Goal: Task Accomplishment & Management: Use online tool/utility

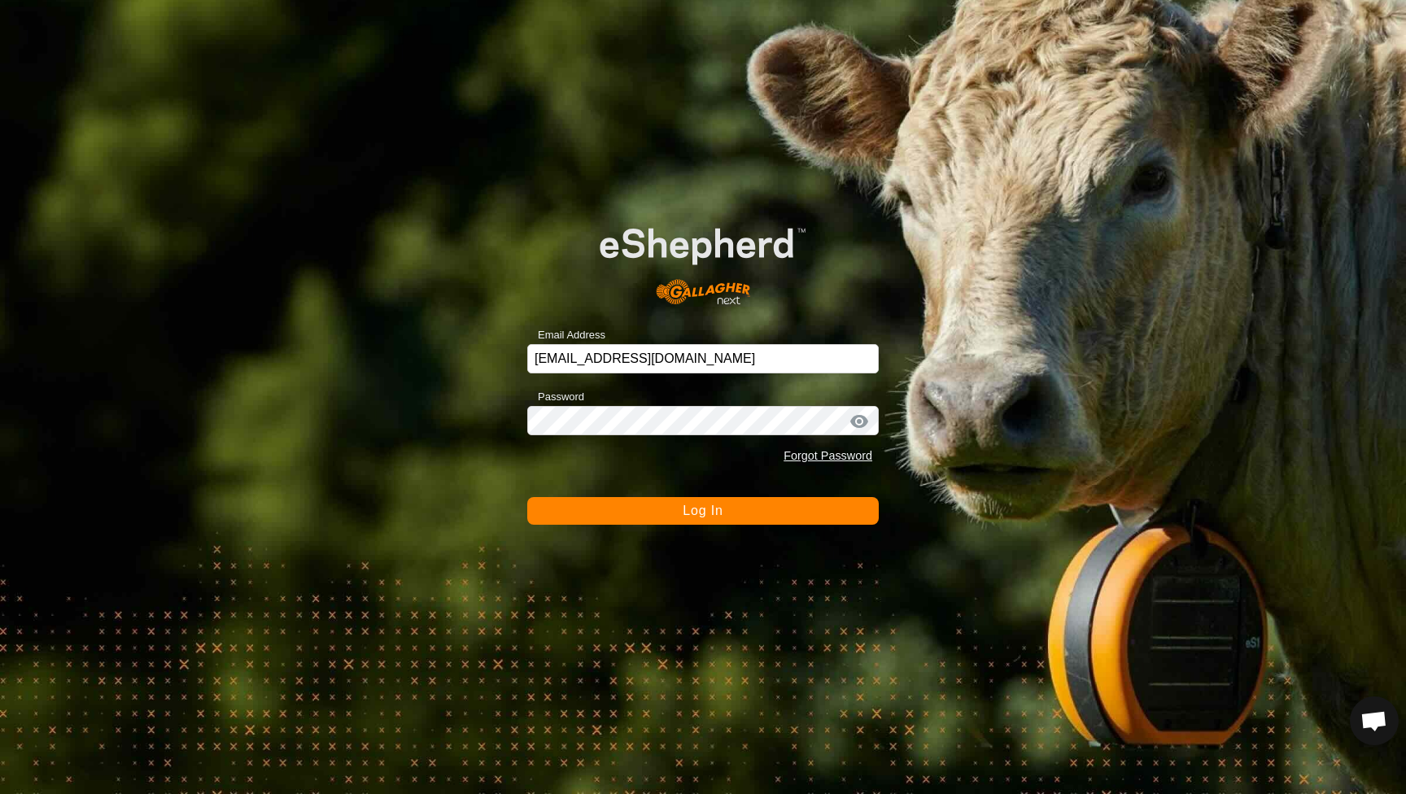
scroll to position [878, 0]
click at [714, 509] on span "Log In" at bounding box center [703, 511] width 40 height 14
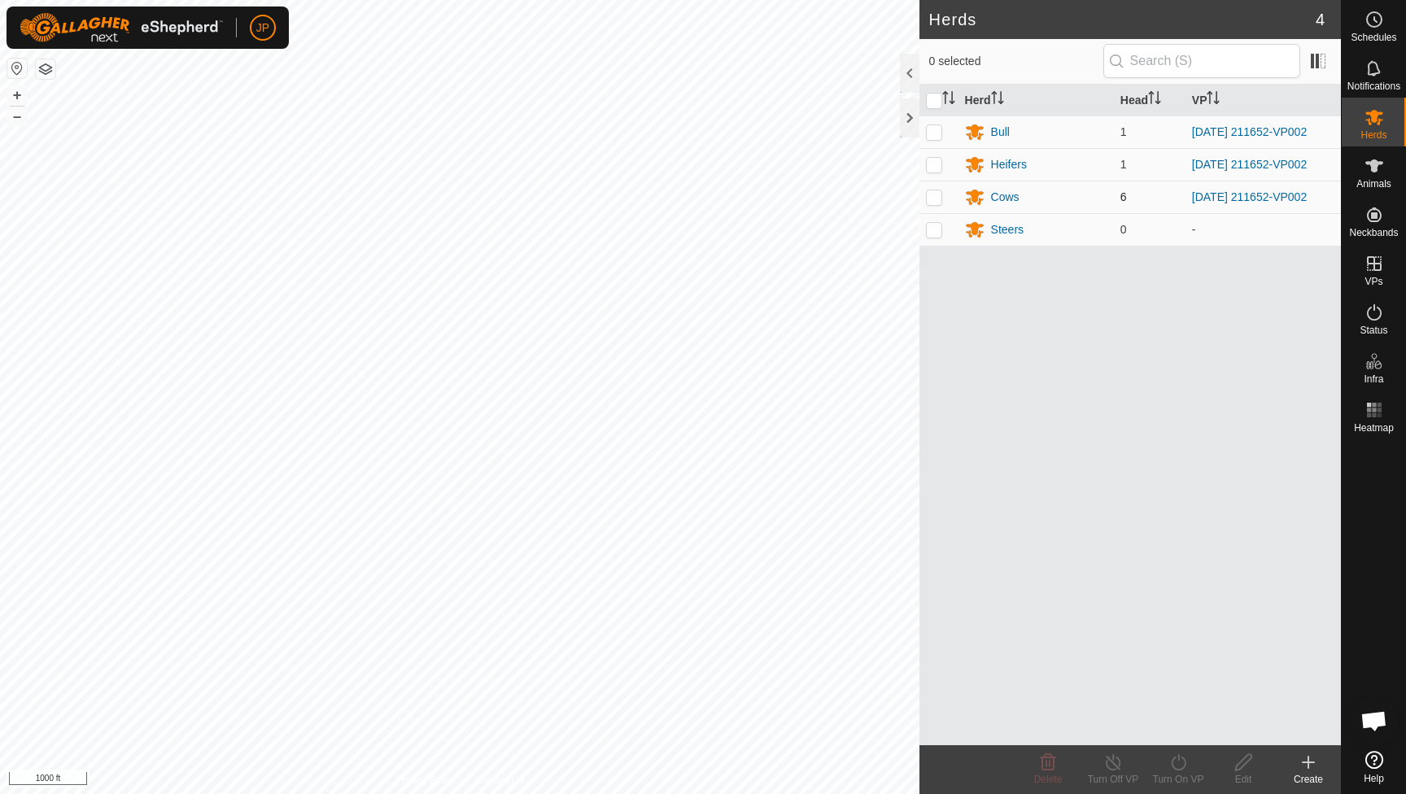
scroll to position [878, 0]
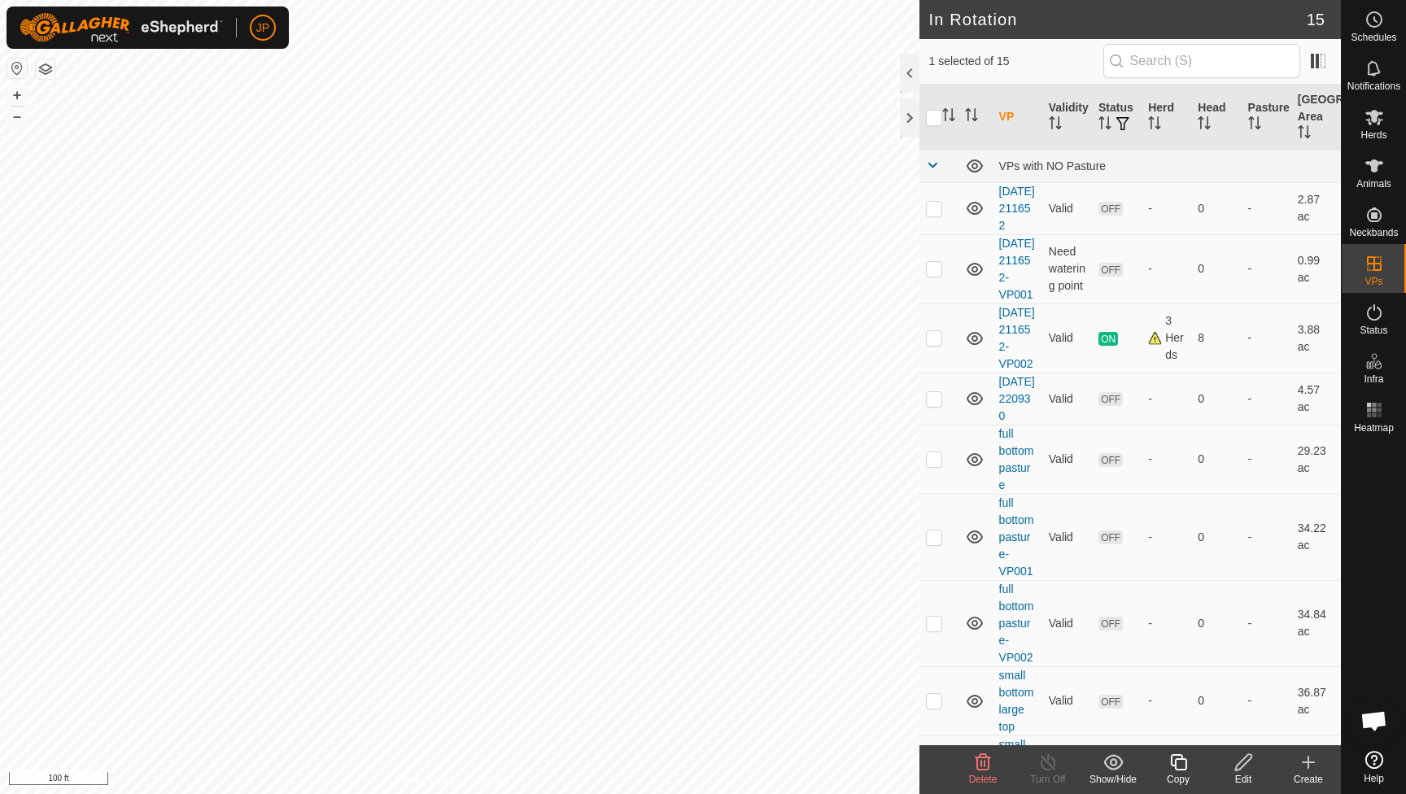
checkbox input "true"
checkbox input "false"
click at [1178, 766] on icon at bounding box center [1178, 763] width 20 height 20
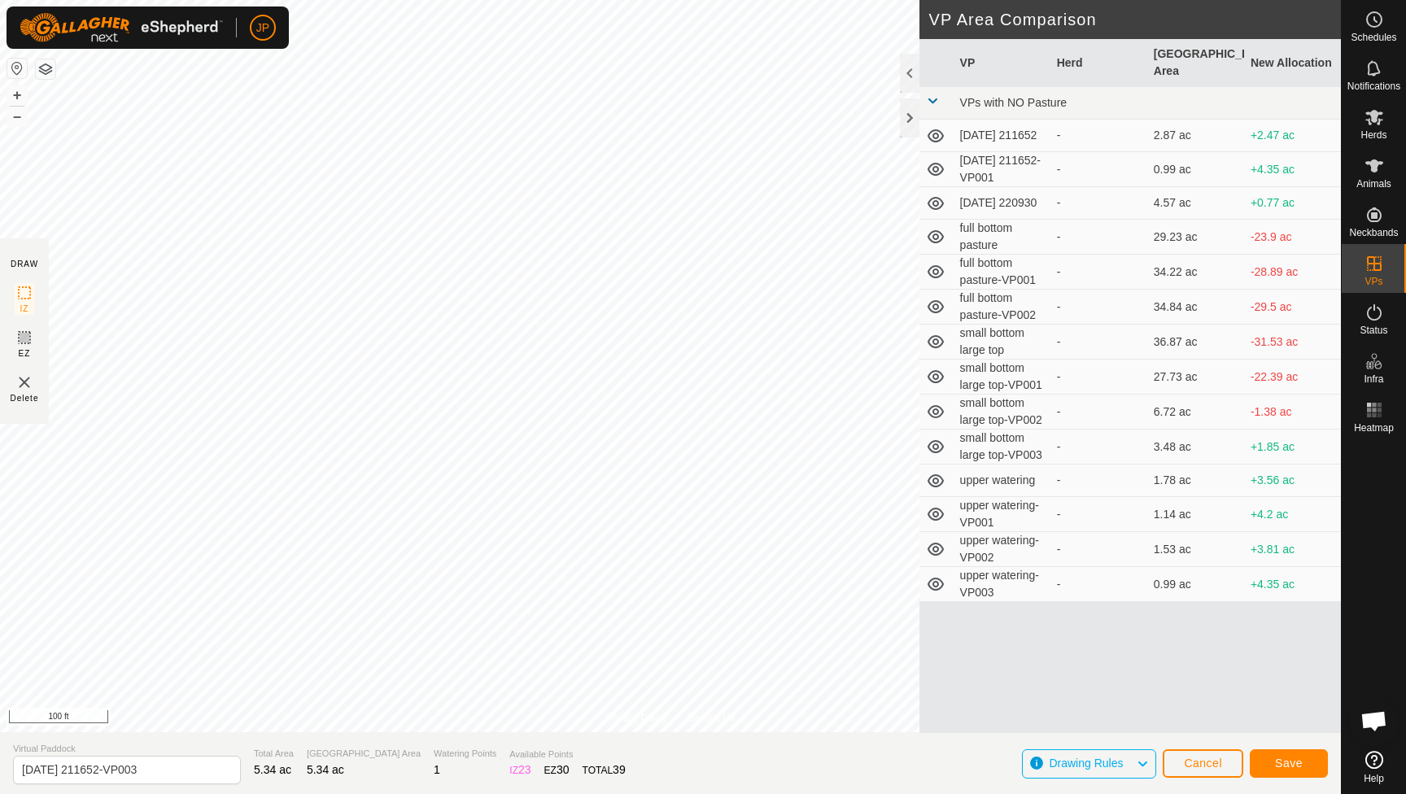
click at [1273, 756] on button "Save" at bounding box center [1289, 763] width 78 height 28
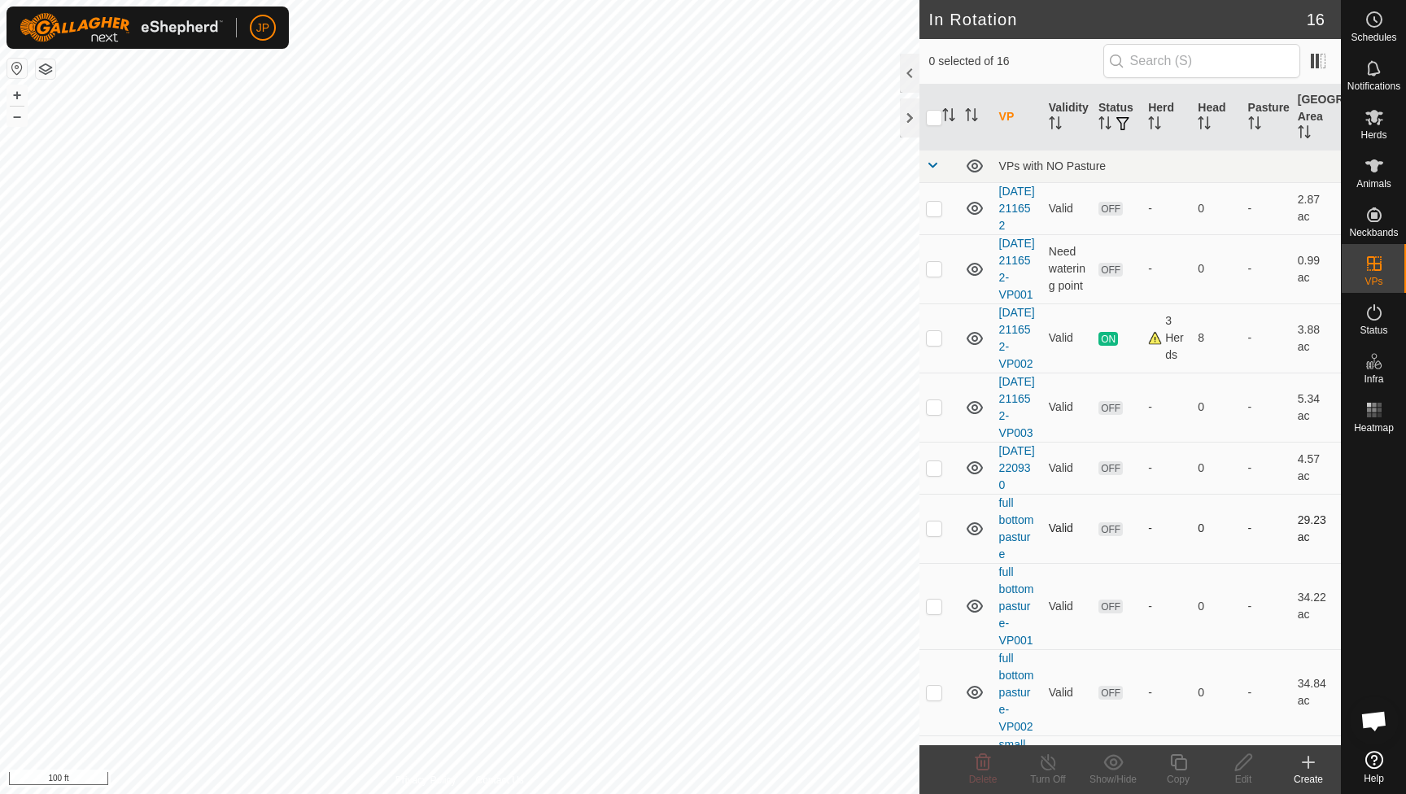
checkbox input "true"
click at [1178, 771] on icon at bounding box center [1178, 763] width 20 height 20
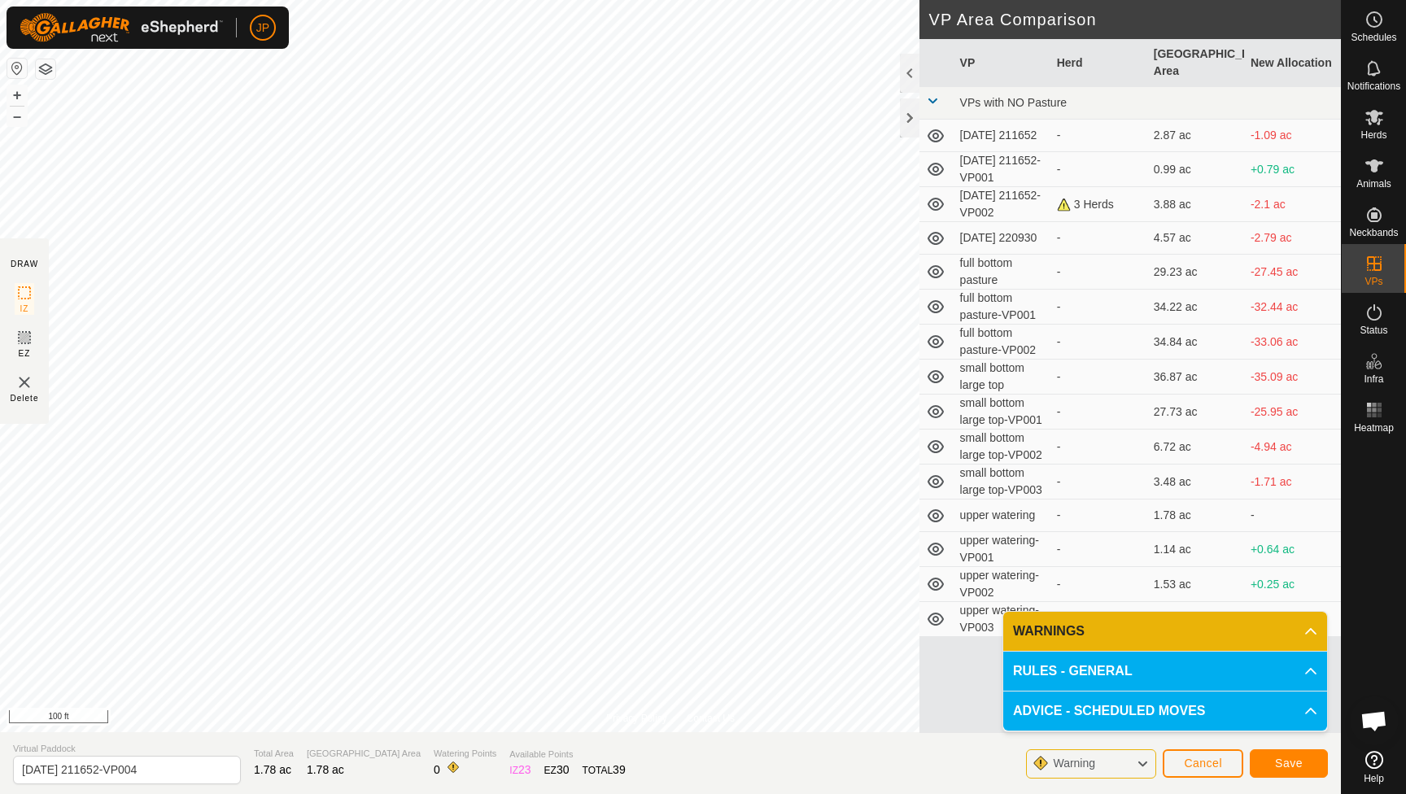
click at [1282, 762] on span "Save" at bounding box center [1289, 763] width 28 height 13
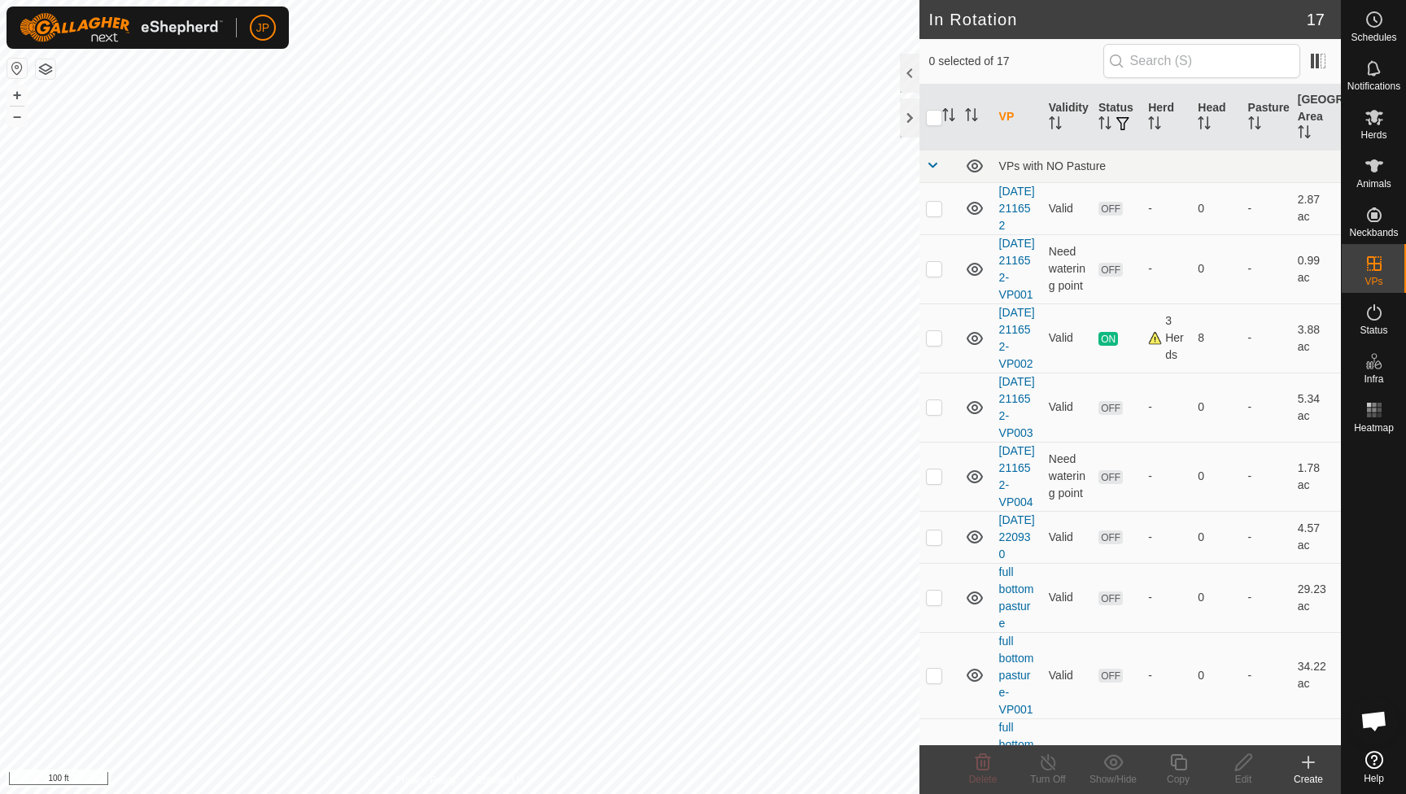
click at [686, 61] on div "Warning Saved with warnings" at bounding box center [703, 46] width 324 height 63
checkbox input "false"
checkbox input "true"
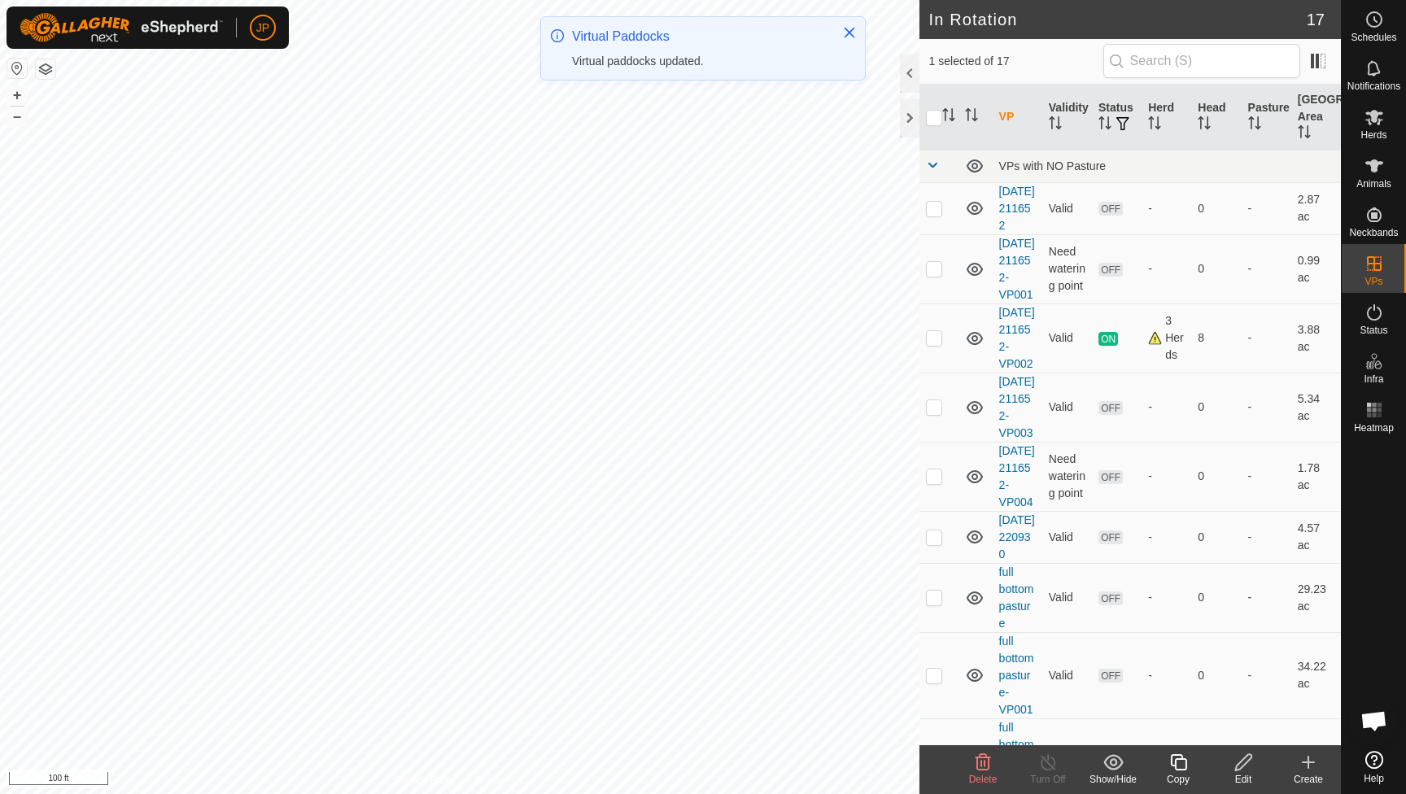
checkbox input "true"
checkbox input "false"
checkbox input "true"
checkbox input "false"
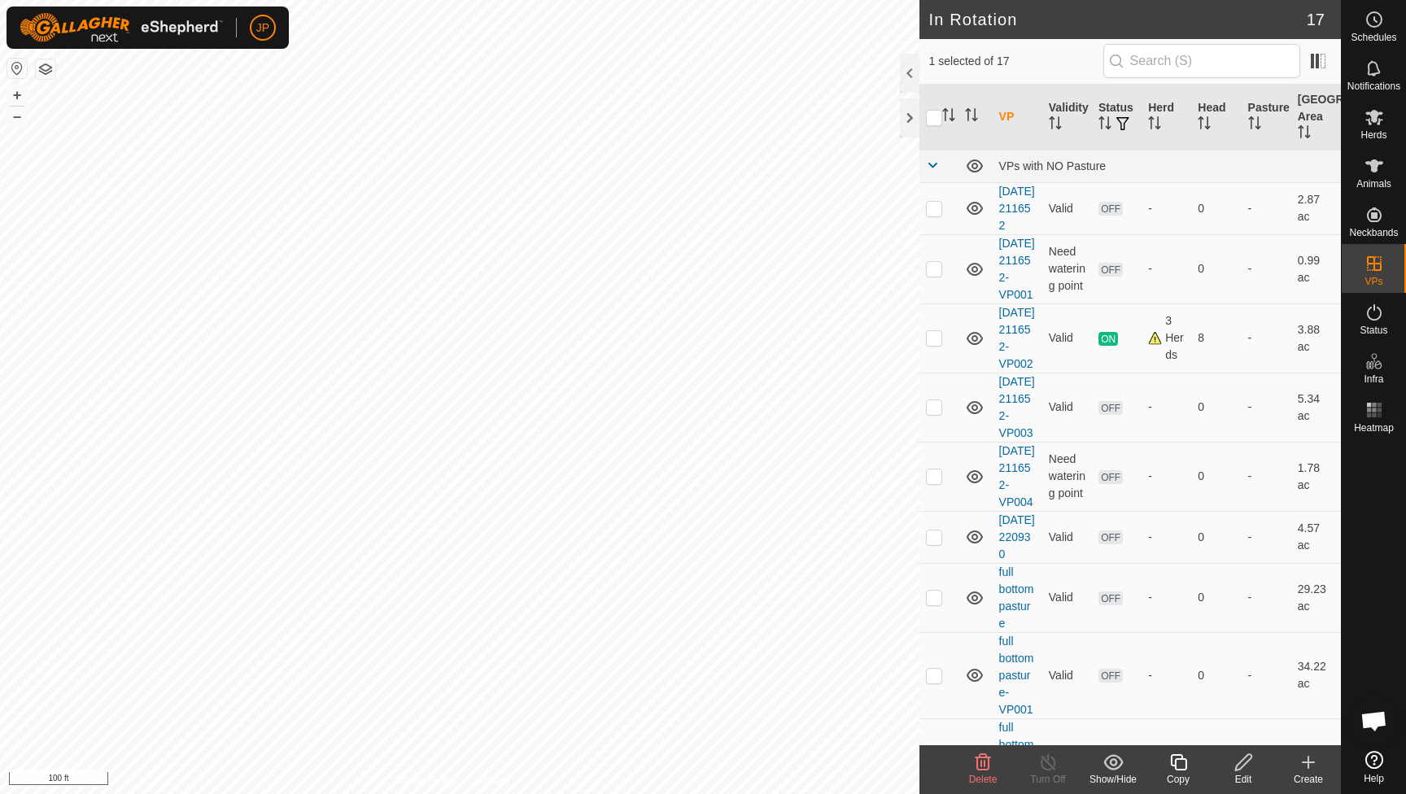
checkbox input "false"
checkbox input "true"
checkbox input "false"
click at [1211, 373] on td "8" at bounding box center [1216, 337] width 50 height 69
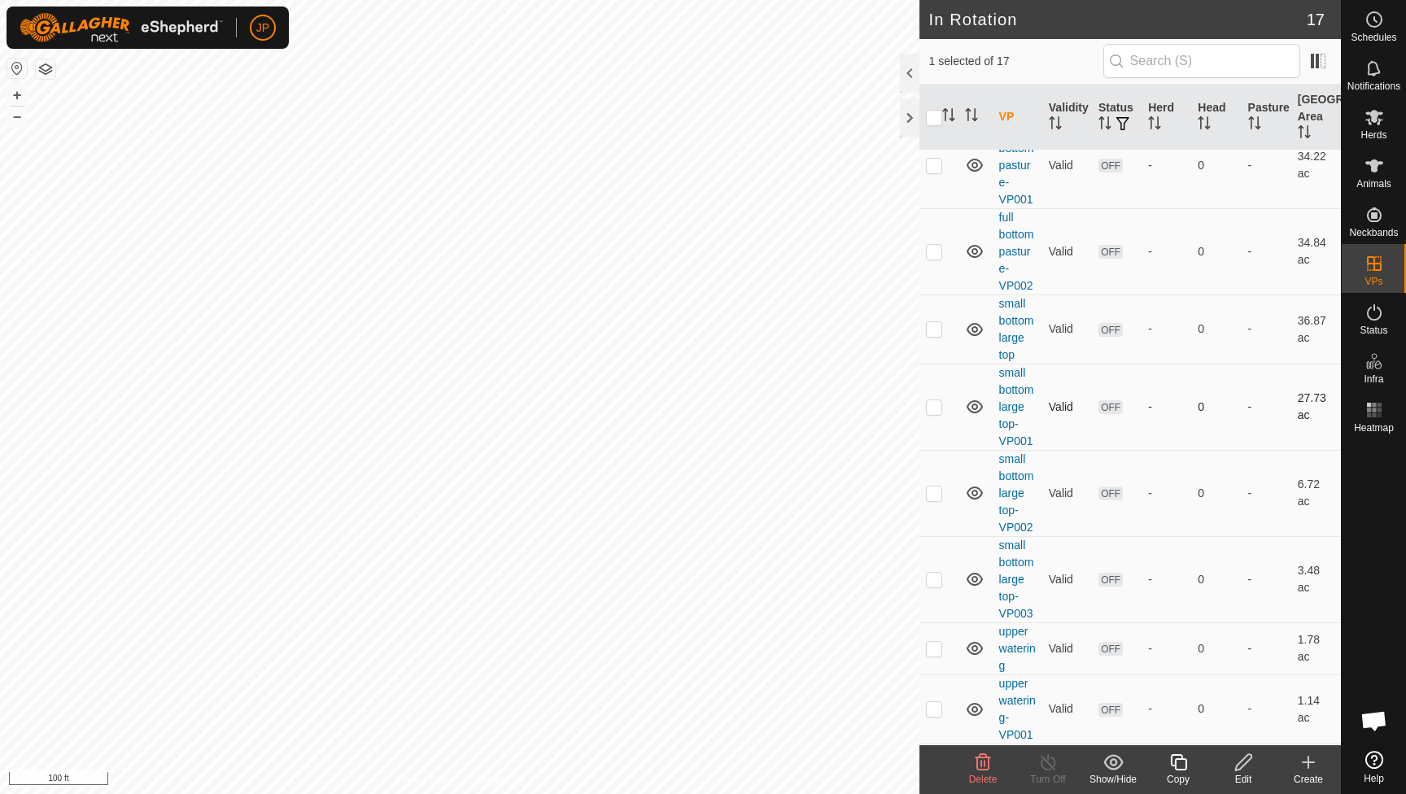
scroll to position [752, 0]
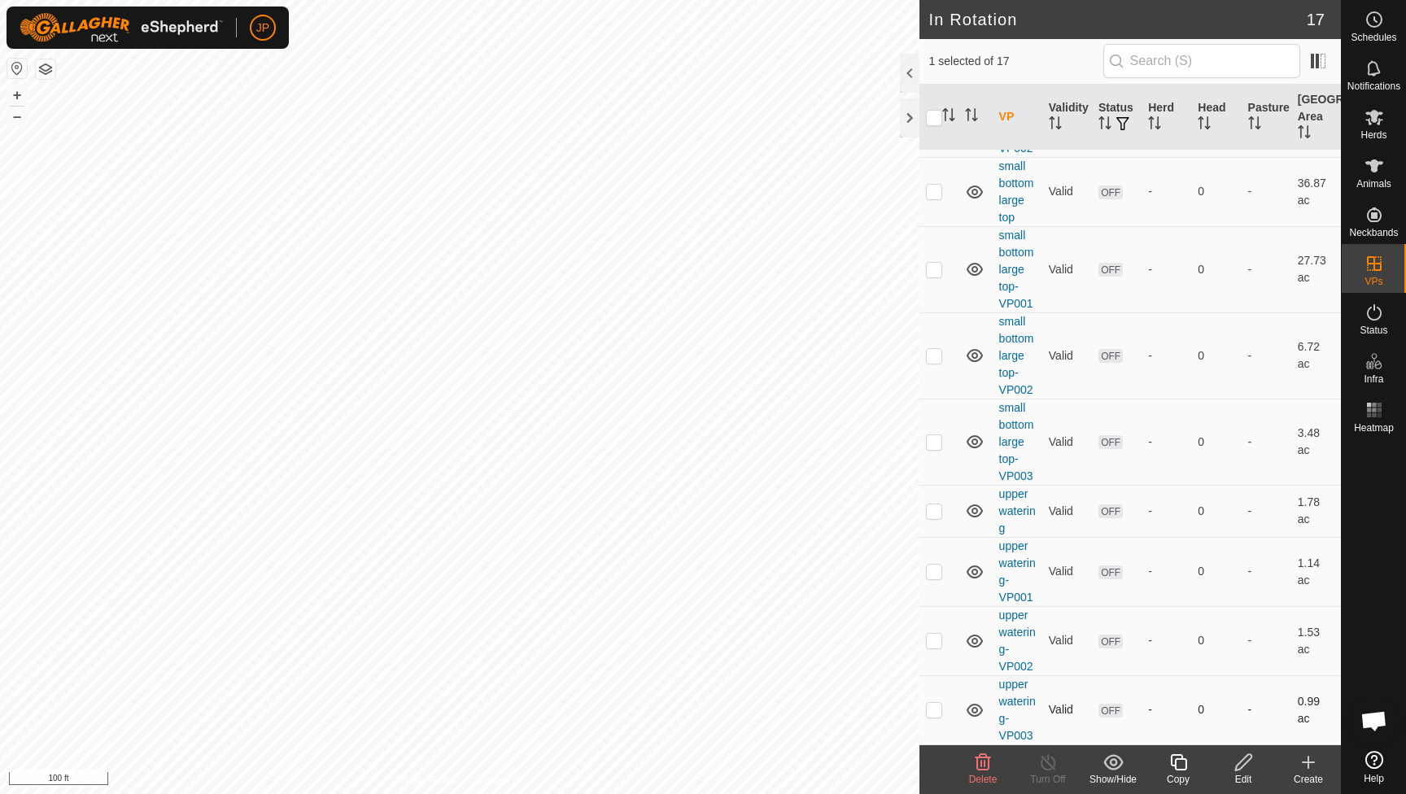
click at [978, 712] on icon at bounding box center [975, 711] width 20 height 20
click at [976, 712] on icon at bounding box center [975, 711] width 20 height 20
checkbox input "false"
checkbox input "true"
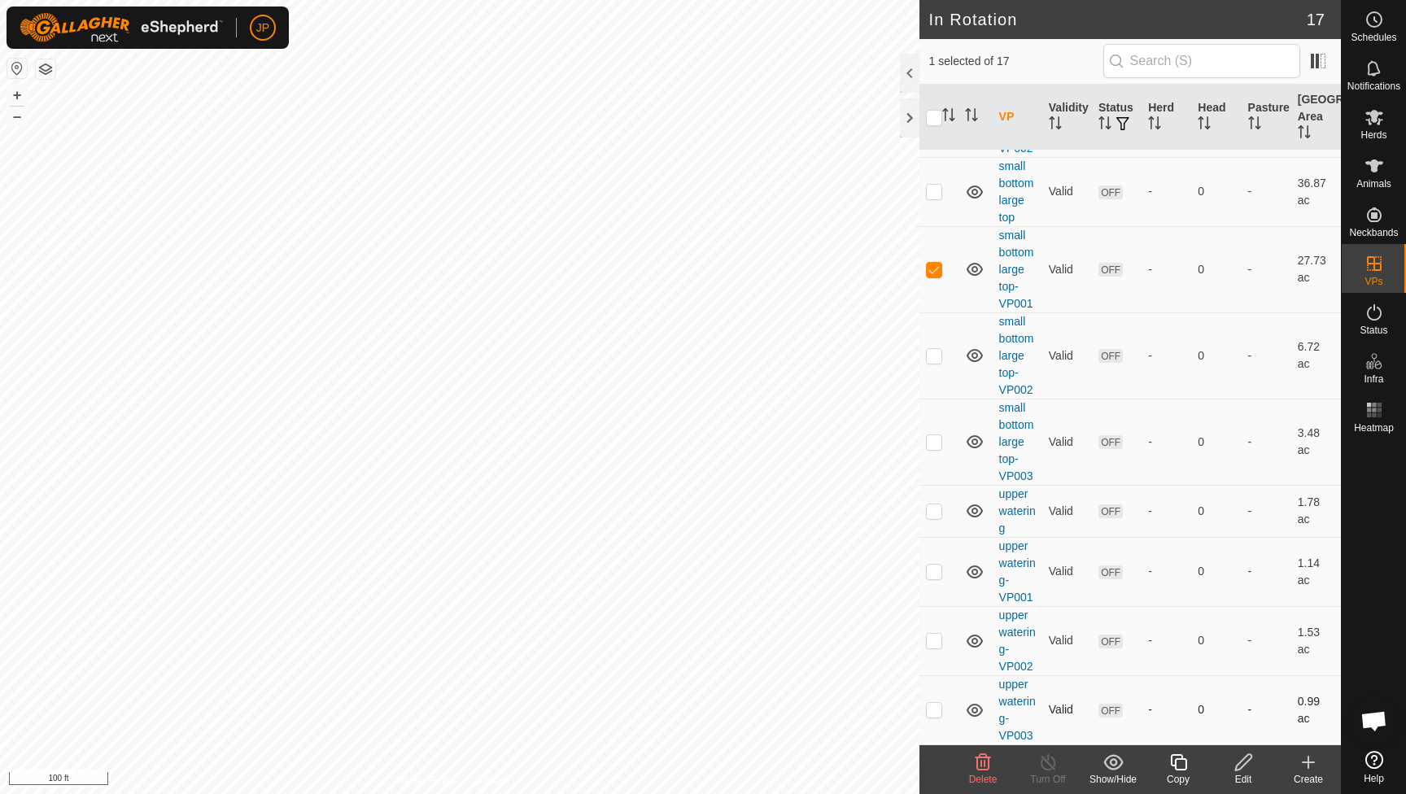
checkbox input "false"
checkbox input "true"
checkbox input "false"
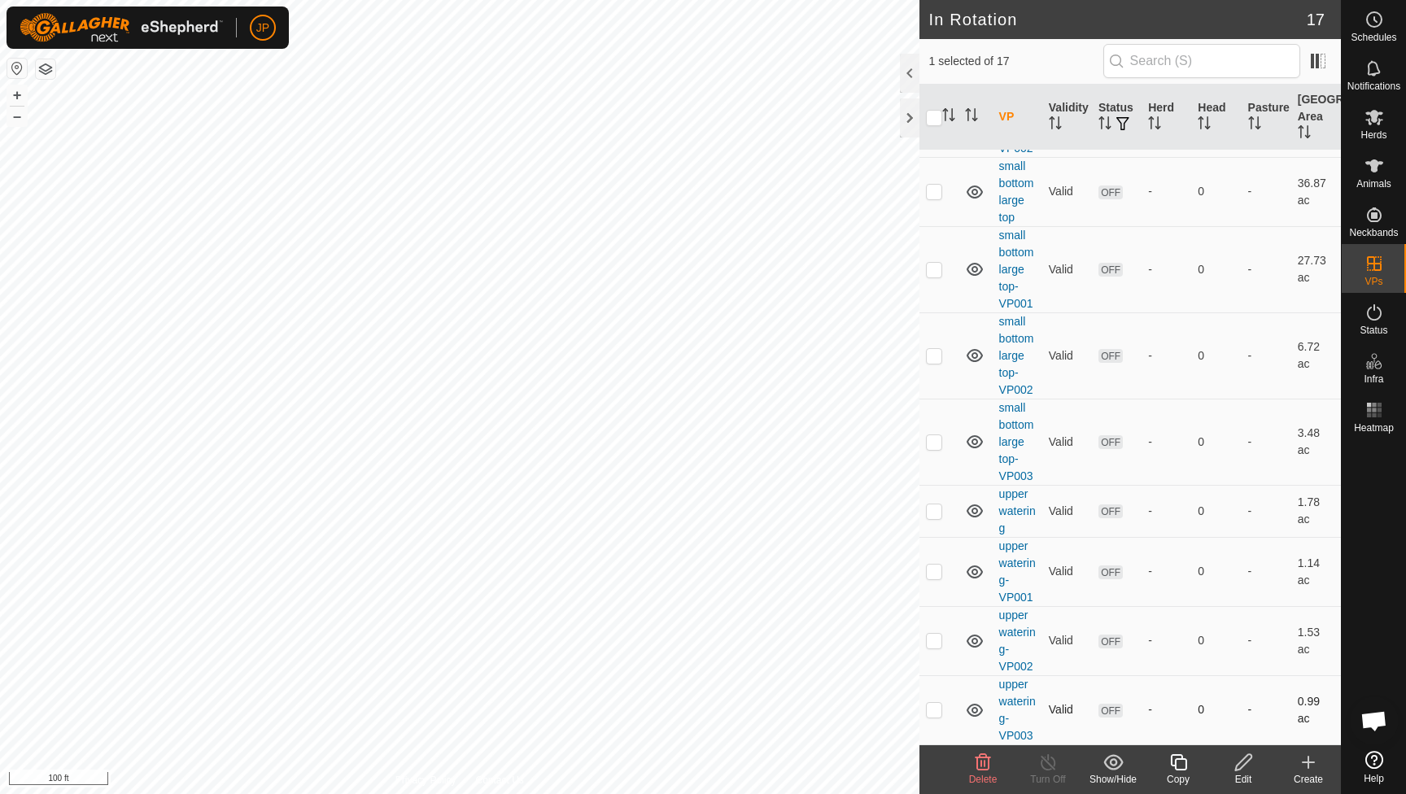
click at [1241, 765] on icon at bounding box center [1244, 763] width 20 height 20
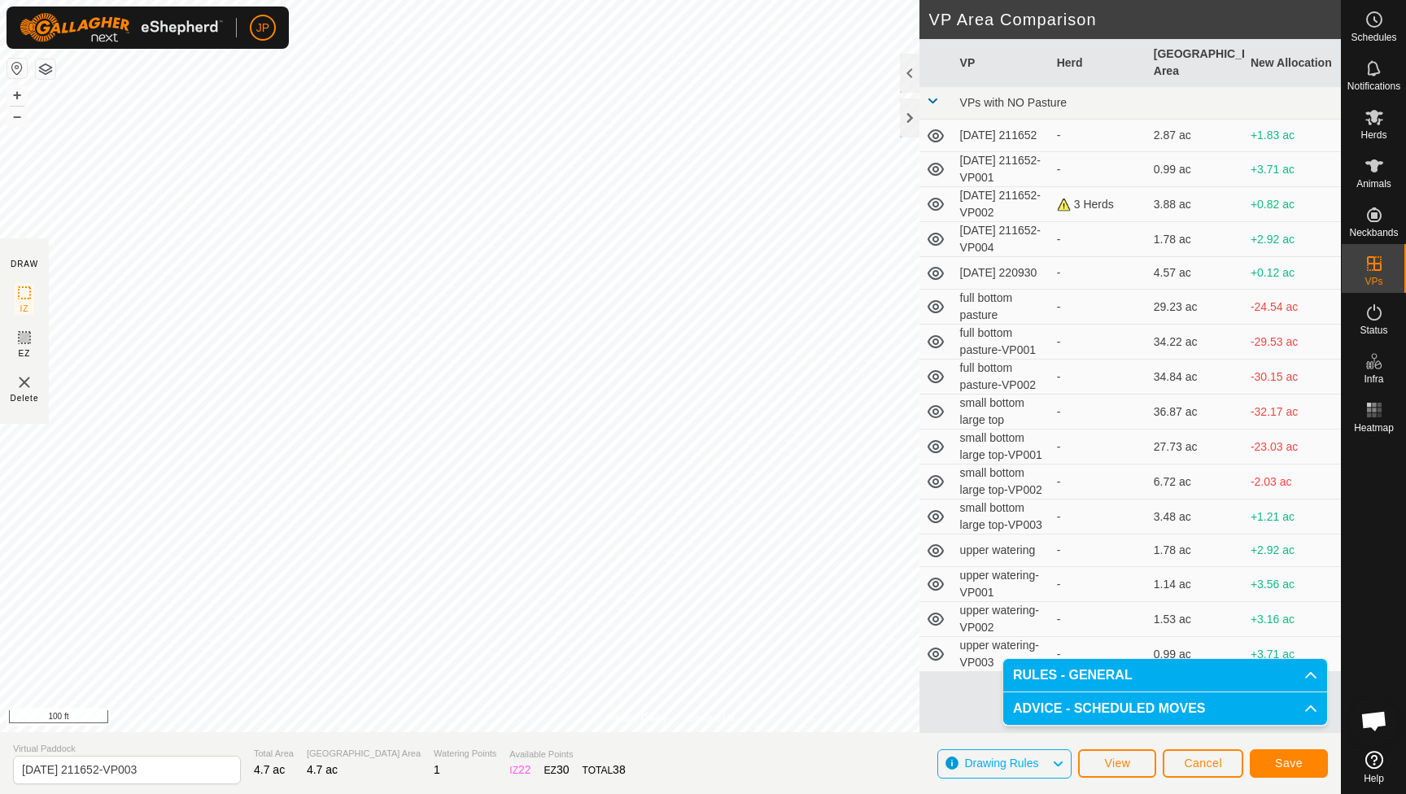
click at [1294, 766] on span "Save" at bounding box center [1289, 763] width 28 height 13
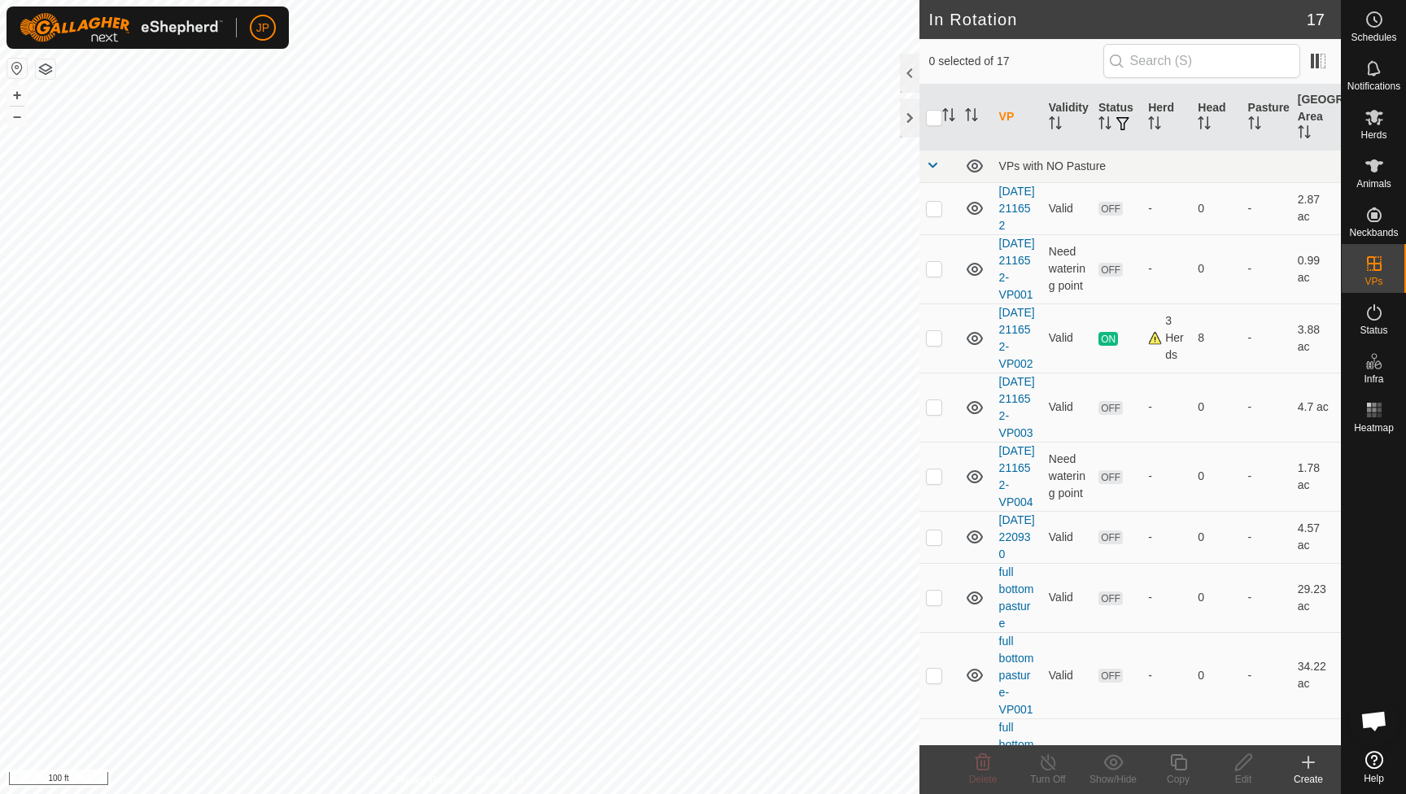
checkbox input "true"
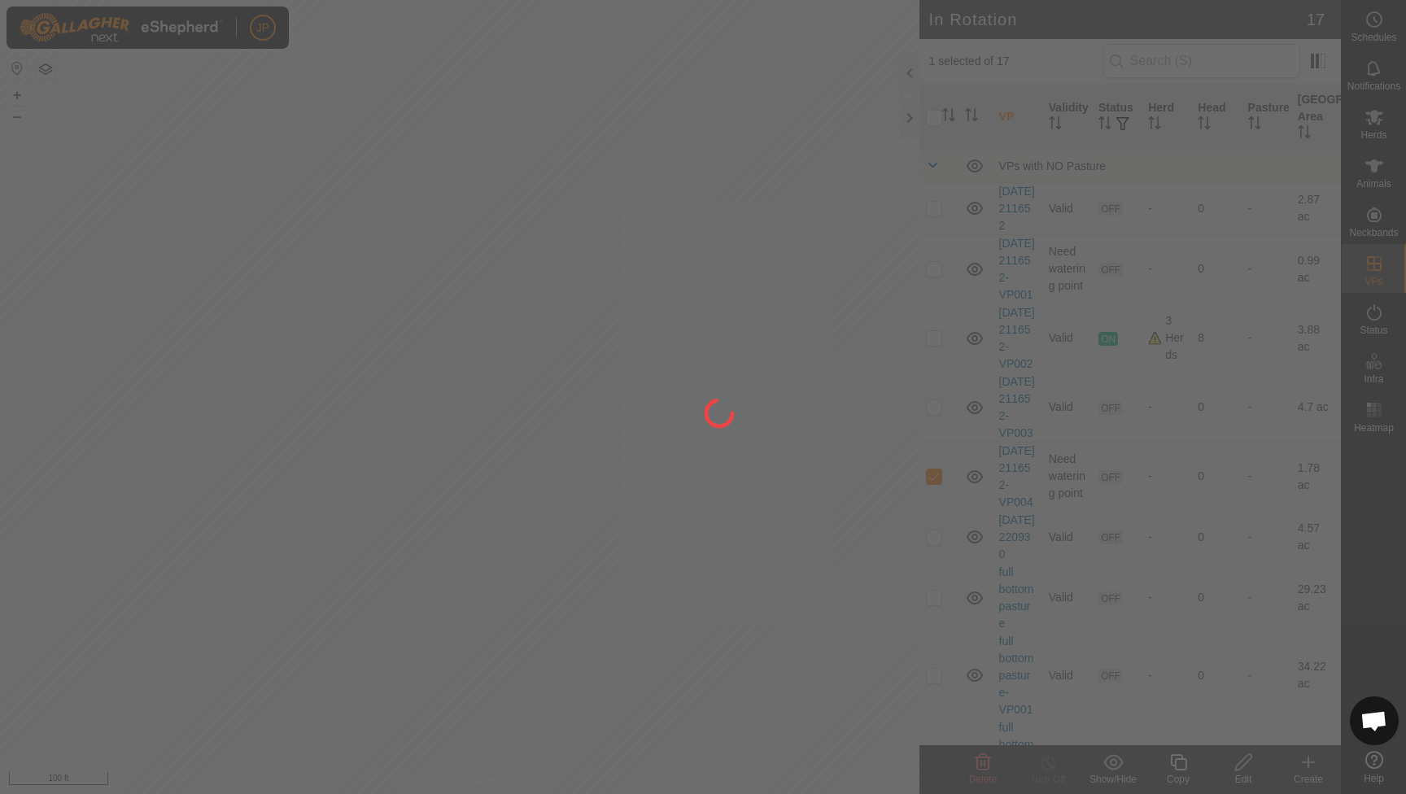
click at [286, 423] on div at bounding box center [703, 397] width 1406 height 794
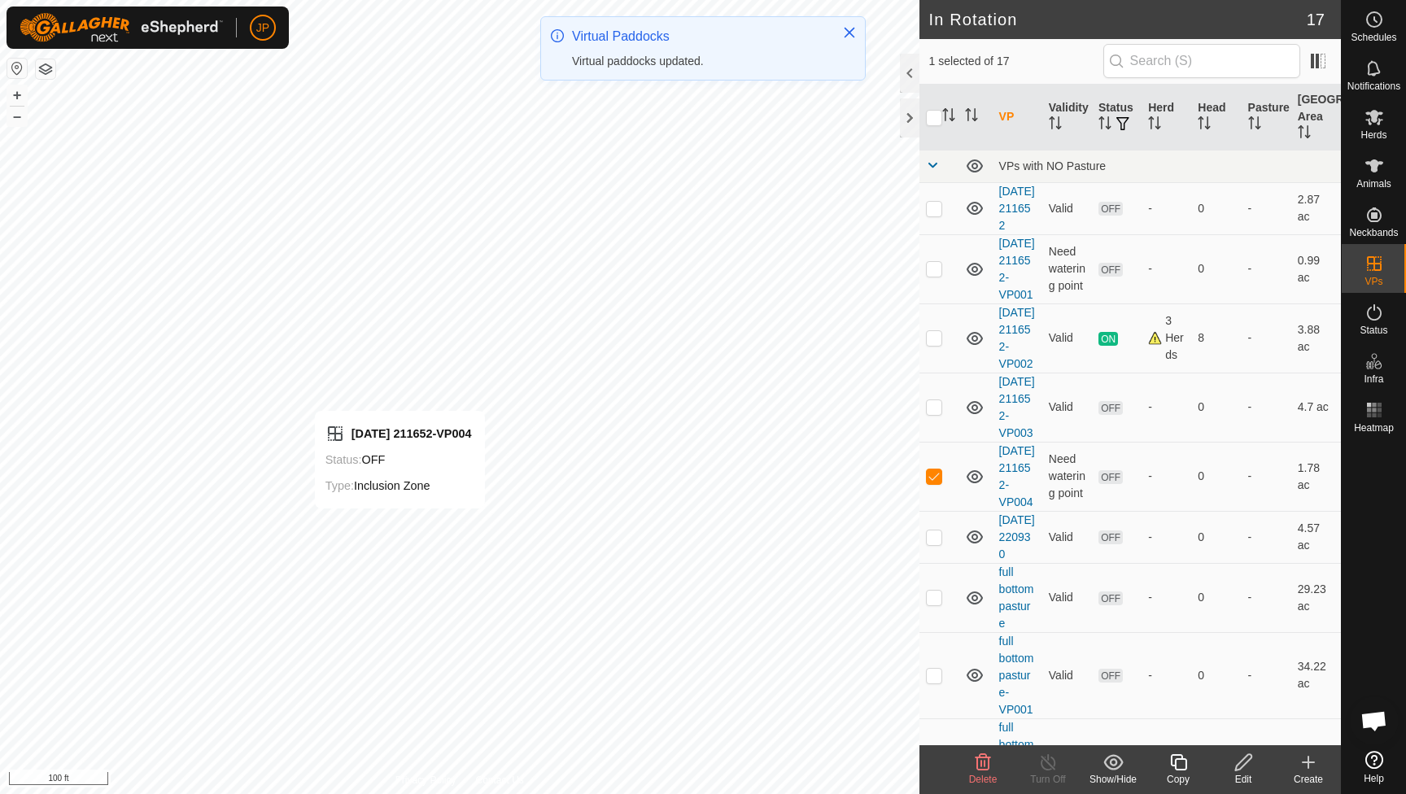
checkbox input "true"
checkbox input "false"
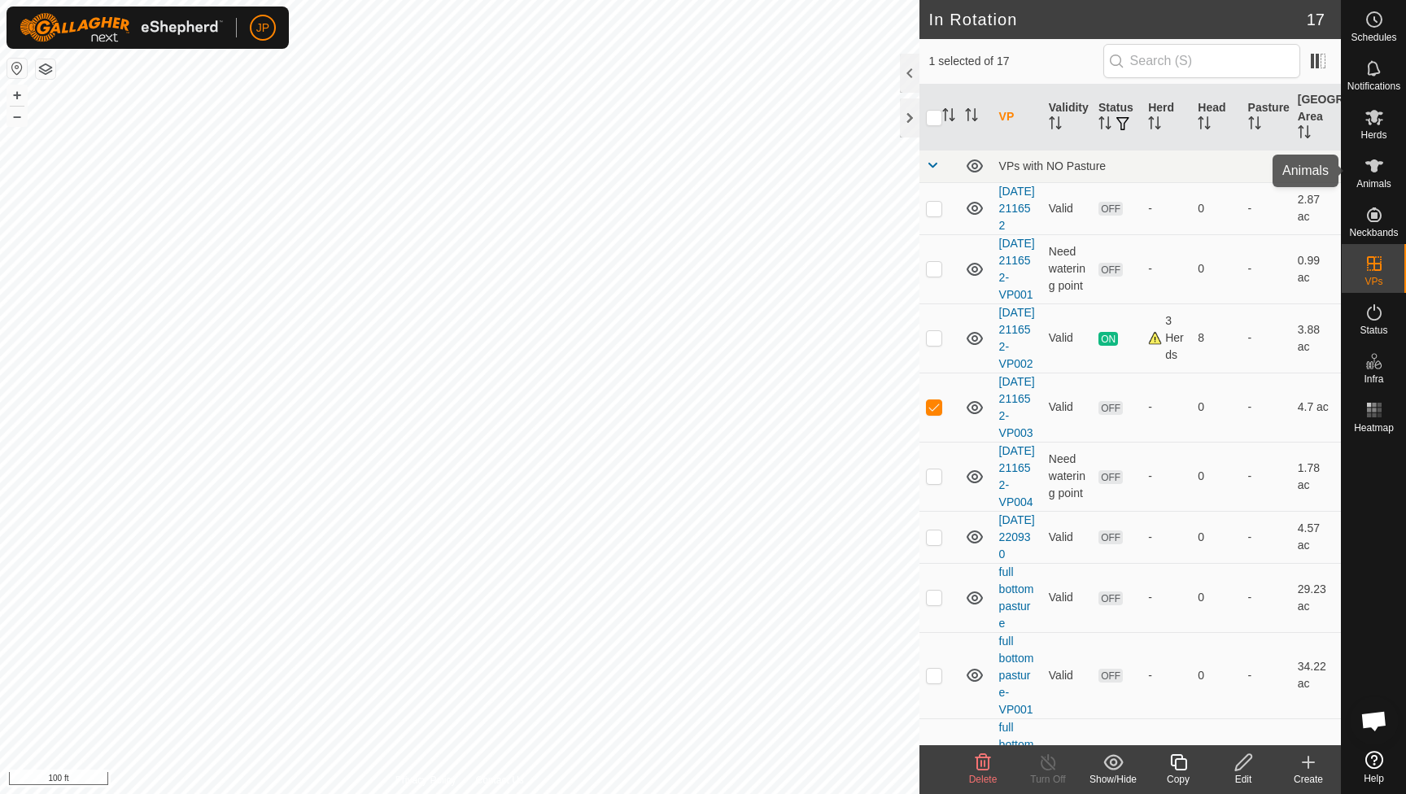
click at [1388, 164] on div "Animals" at bounding box center [1374, 170] width 64 height 49
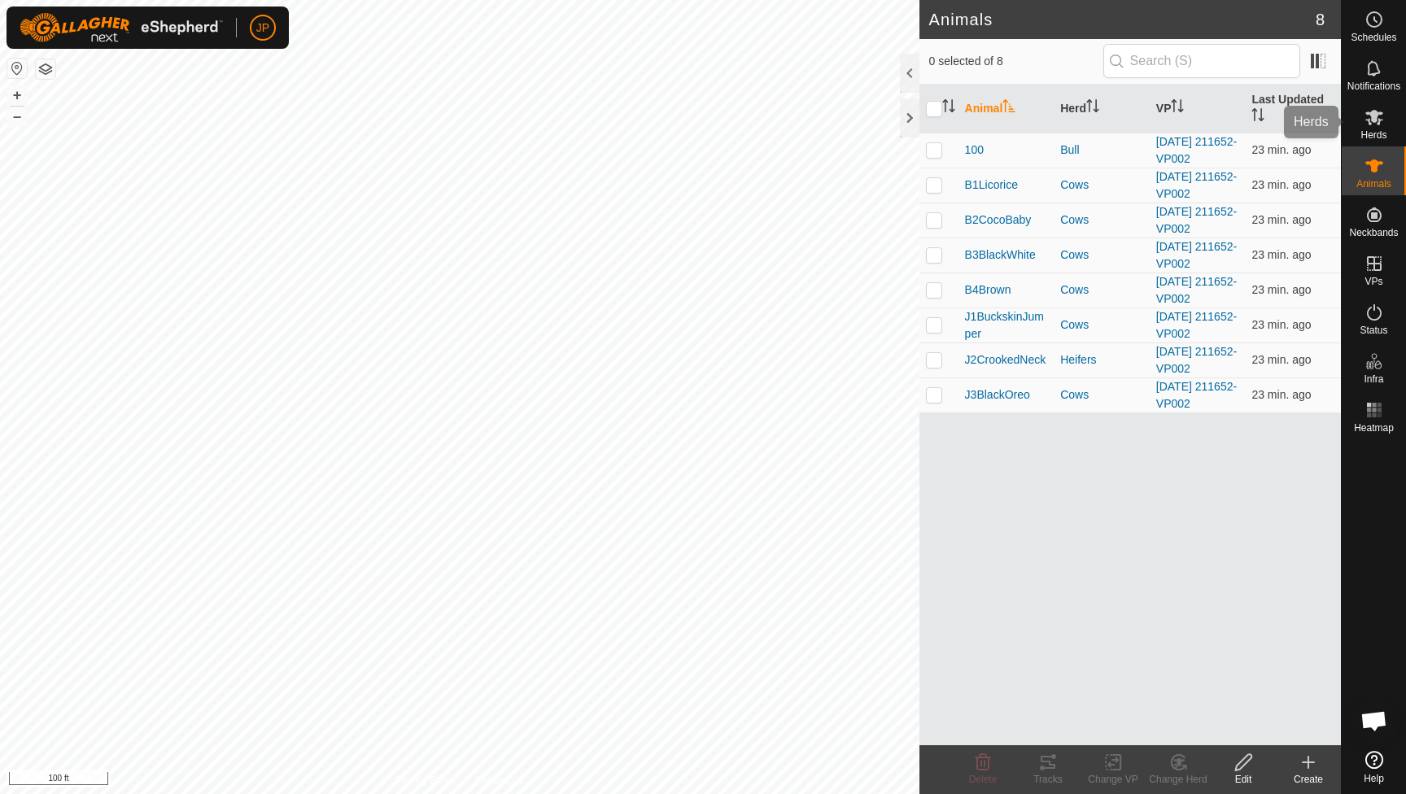
click at [1379, 133] on span "Herds" at bounding box center [1373, 135] width 26 height 10
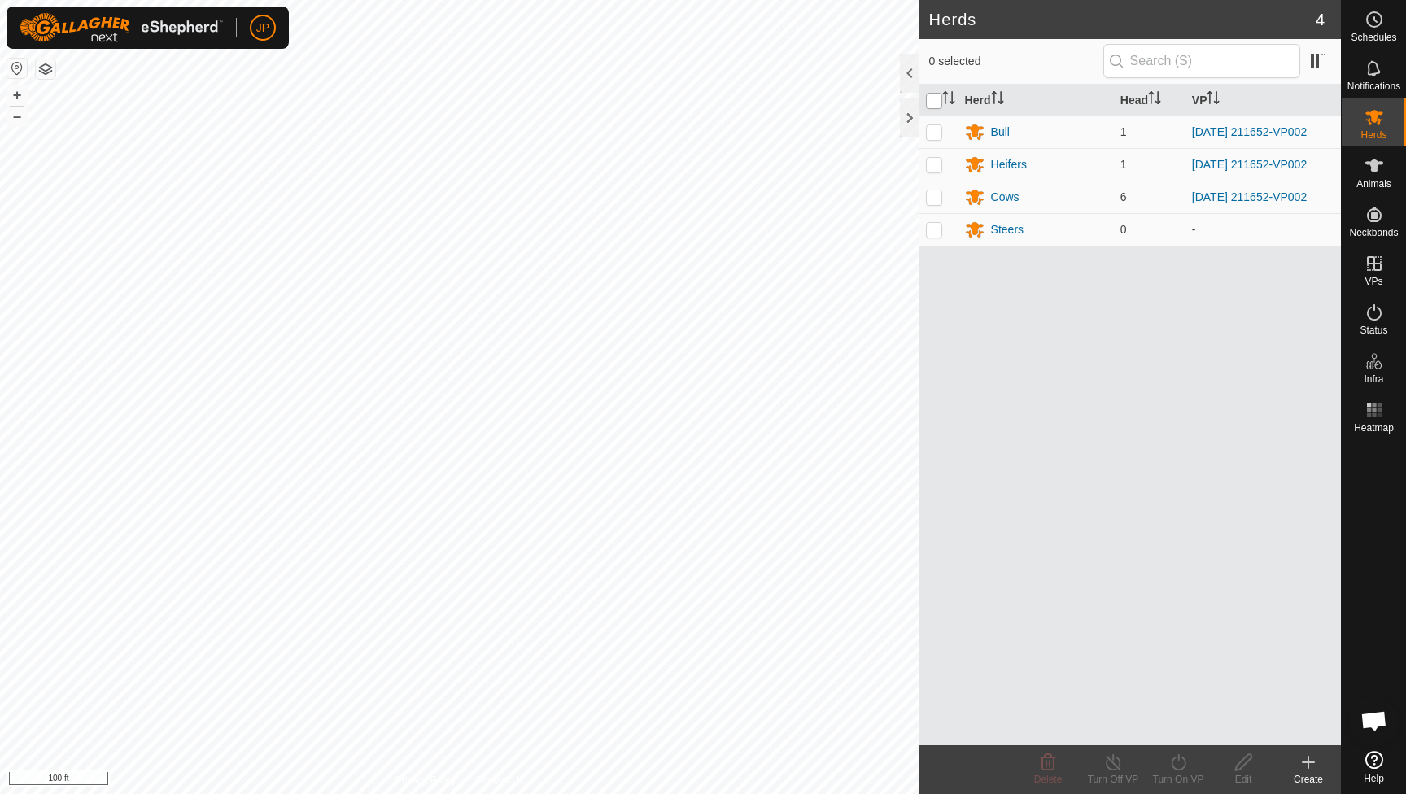
click at [937, 102] on input "checkbox" at bounding box center [934, 101] width 16 height 16
checkbox input "true"
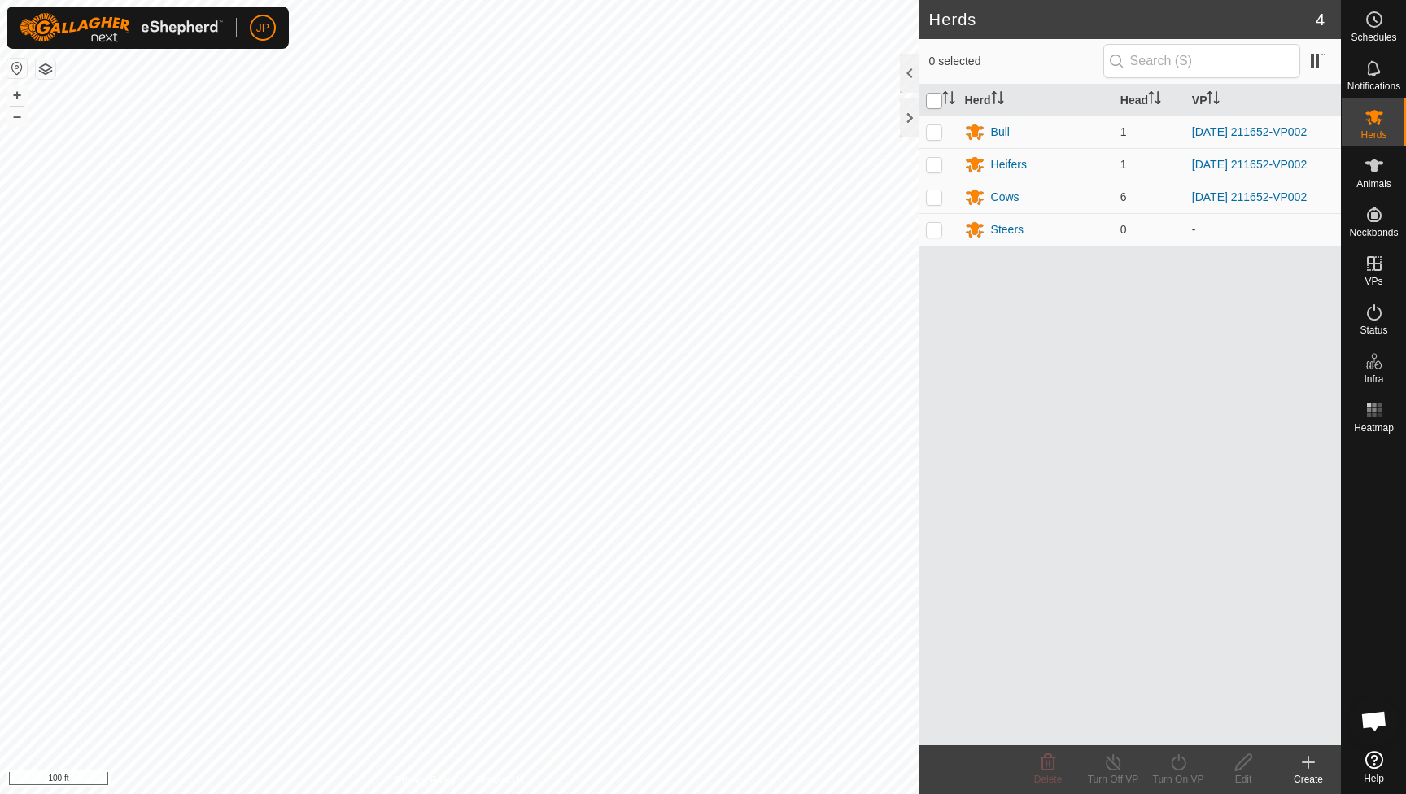
checkbox input "true"
click at [1185, 763] on icon at bounding box center [1178, 763] width 20 height 20
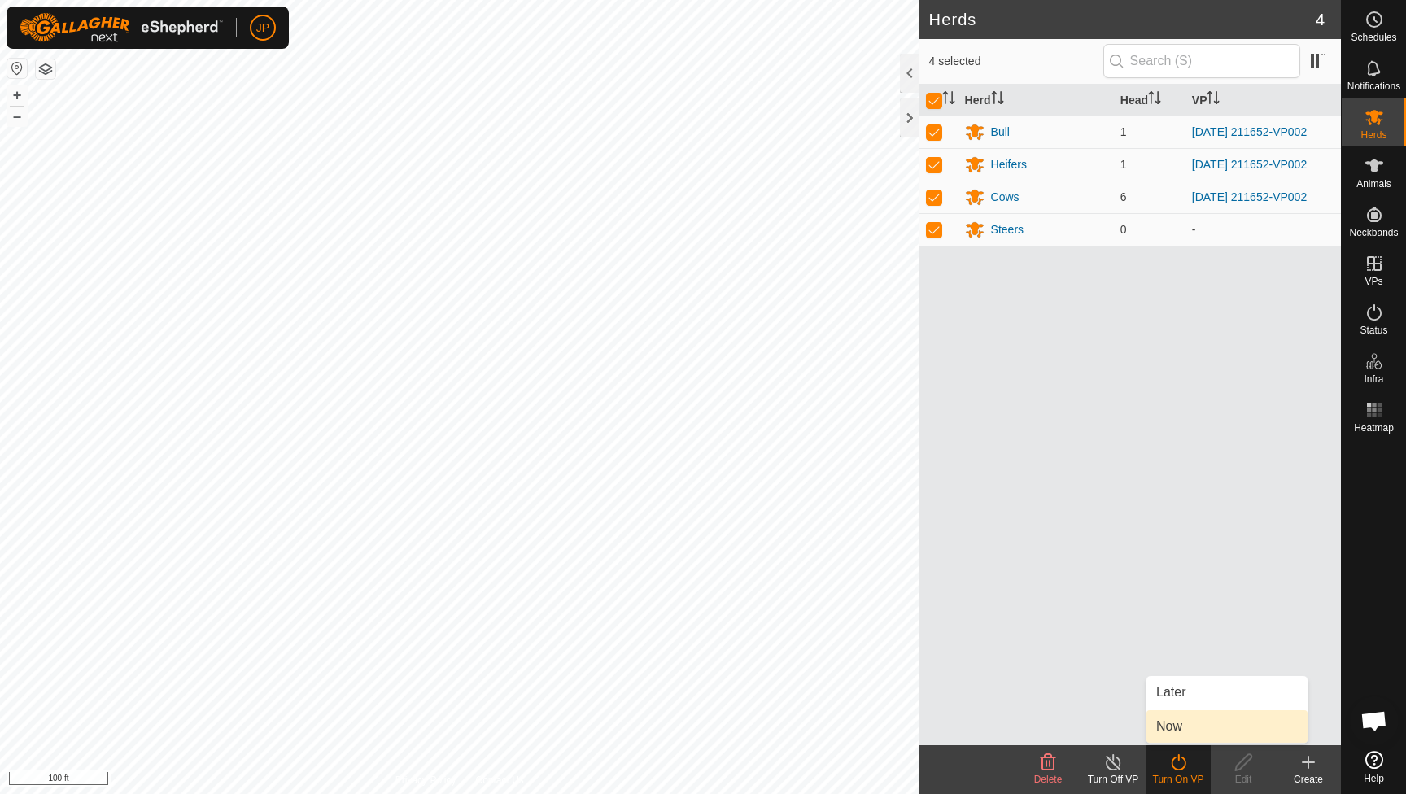
click at [1182, 716] on link "Now" at bounding box center [1226, 726] width 161 height 33
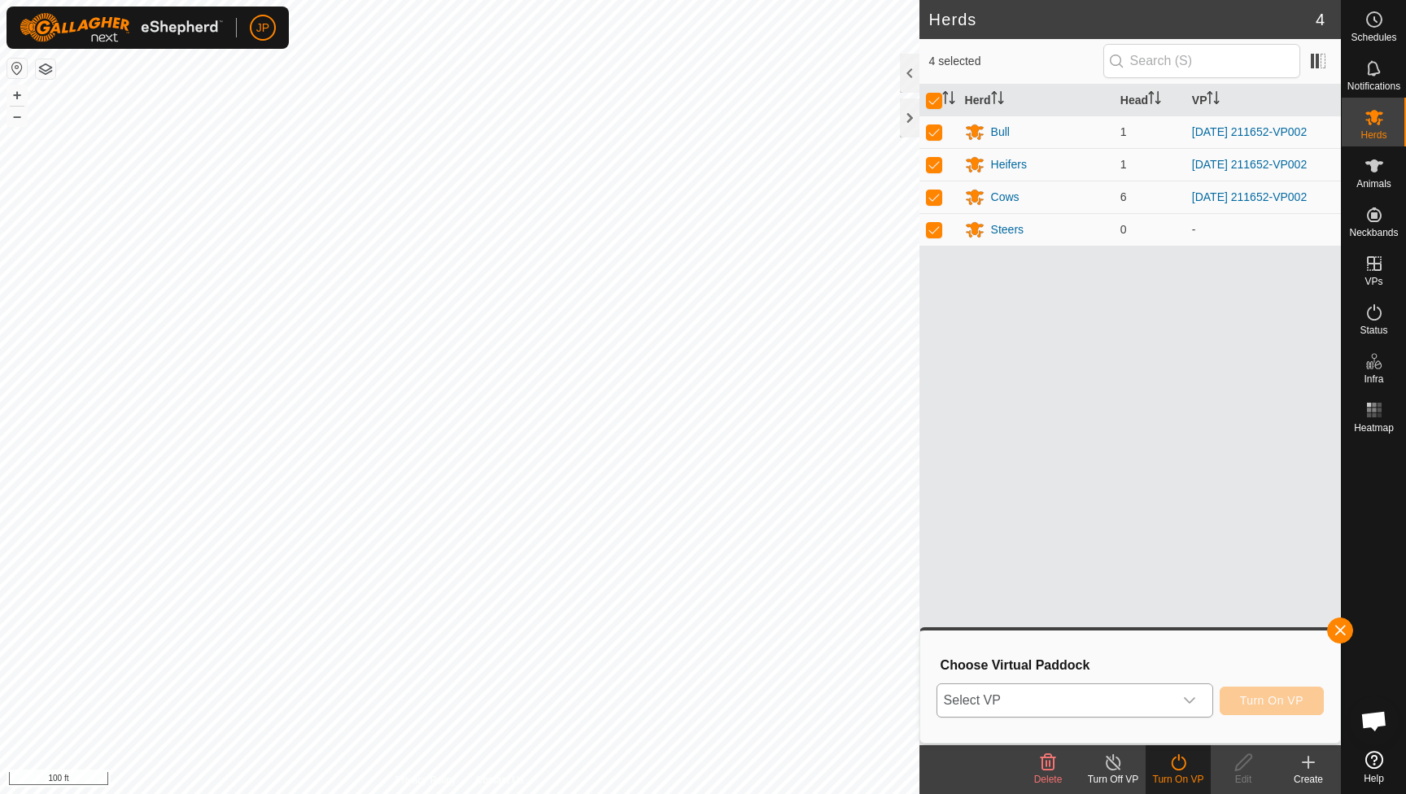
click at [1192, 700] on icon "dropdown trigger" at bounding box center [1189, 700] width 11 height 7
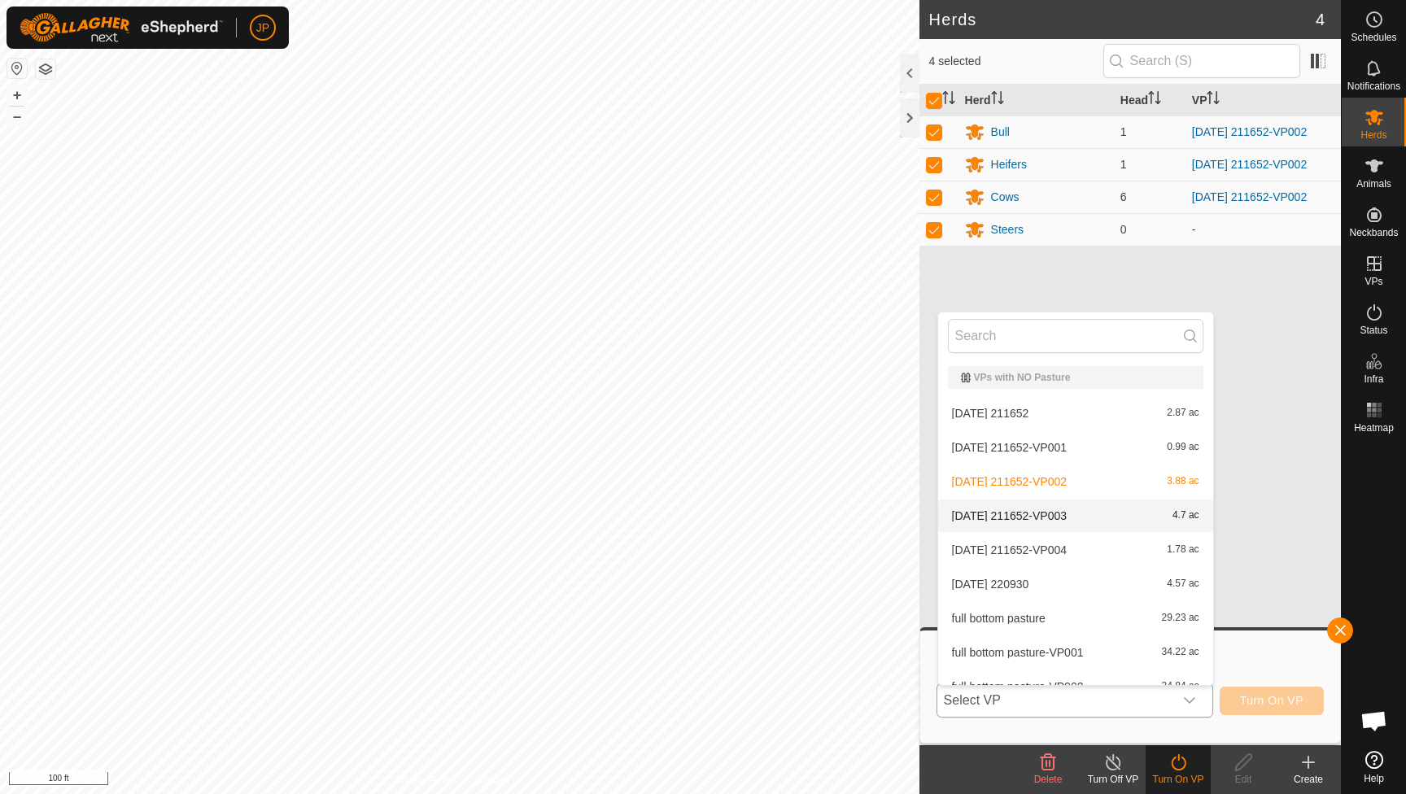
click at [998, 516] on li "2025-09-10 211652-VP003 4.7 ac" at bounding box center [1075, 516] width 275 height 33
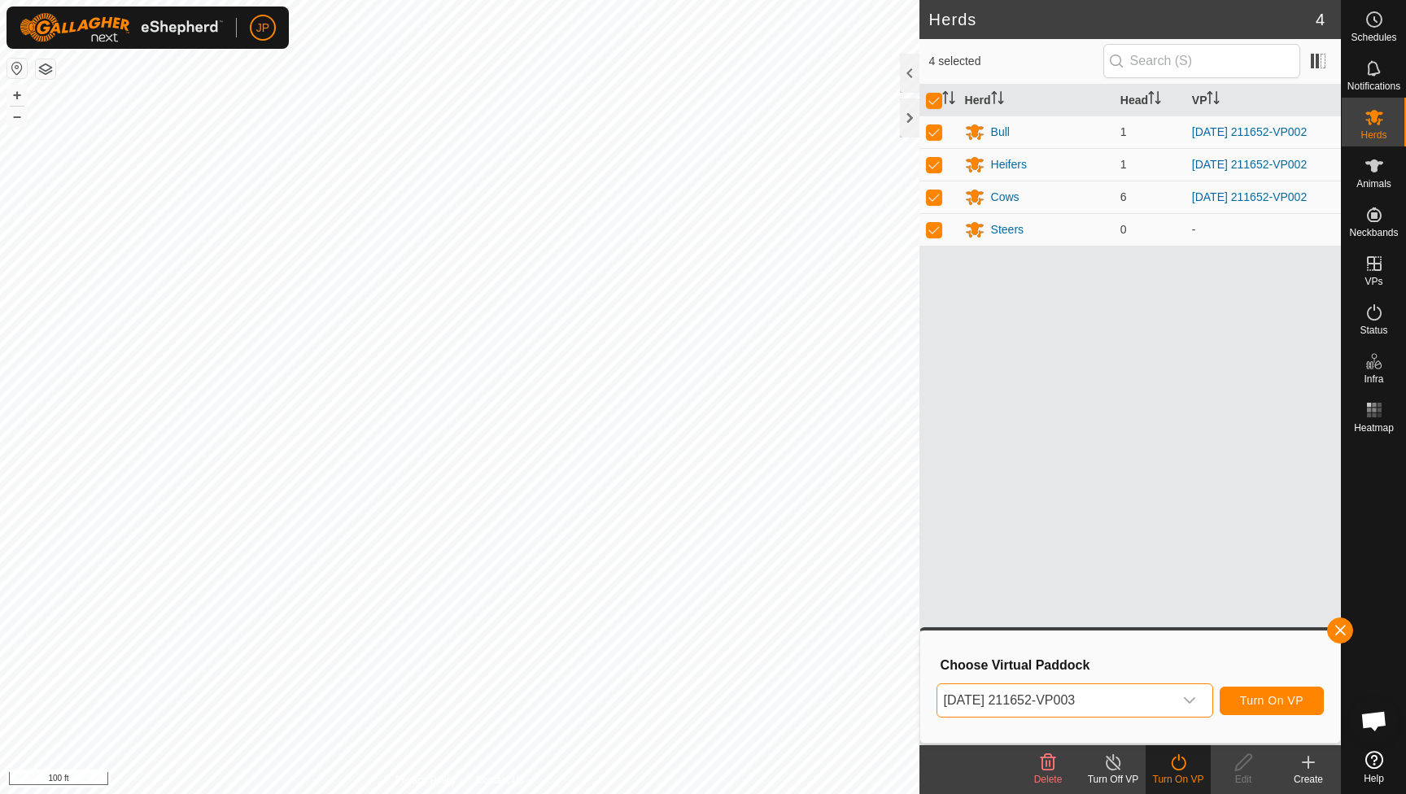
click at [1260, 703] on span "Turn On VP" at bounding box center [1271, 700] width 63 height 13
